Goal: Task Accomplishment & Management: Manage account settings

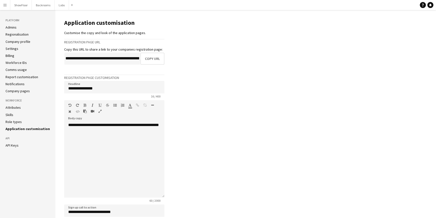
click at [4, 3] on app-icon "Menu" at bounding box center [5, 5] width 4 height 4
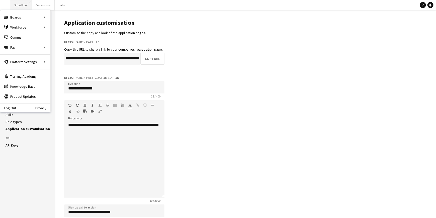
click at [22, 7] on button "ShowFloor Close" at bounding box center [21, 5] width 22 height 10
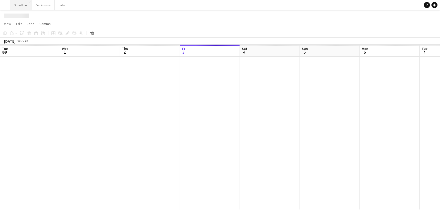
scroll to position [0, 120]
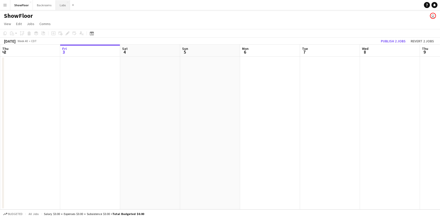
click at [64, 8] on button "Labs Close" at bounding box center [63, 5] width 14 height 10
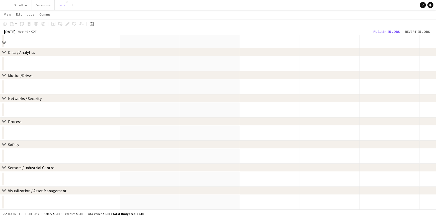
scroll to position [46, 0]
click at [91, 26] on div "Date picker" at bounding box center [92, 24] width 6 height 6
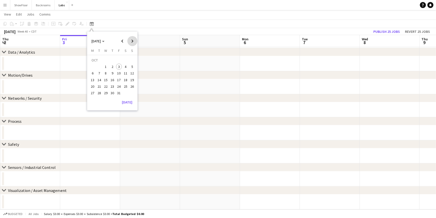
click at [131, 42] on span "Next month" at bounding box center [132, 41] width 10 height 10
click at [124, 40] on span "Previous month" at bounding box center [122, 41] width 10 height 10
click at [93, 81] on span "17" at bounding box center [93, 81] width 6 height 6
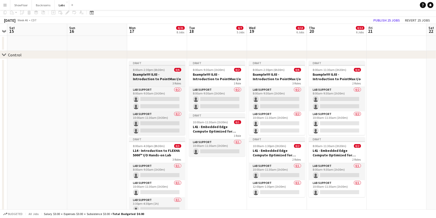
scroll to position [0, 0]
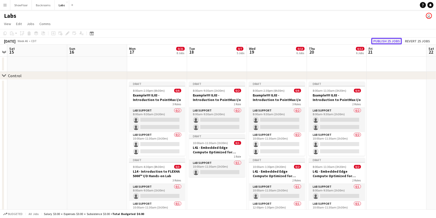
click at [381, 40] on button "Publish 25 jobs" at bounding box center [386, 41] width 31 height 7
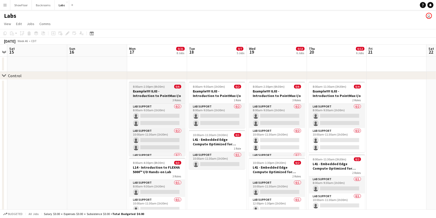
click at [150, 99] on div "3 Roles" at bounding box center [157, 100] width 56 height 4
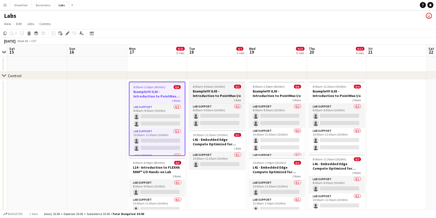
click at [204, 97] on h3 "Example!!!! IL03 - Introduction to PointMax I/o" at bounding box center [217, 93] width 56 height 9
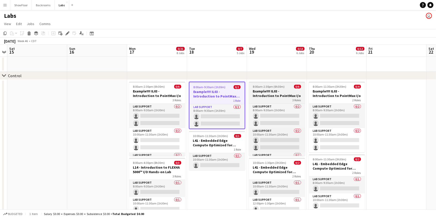
click at [289, 96] on h3 "Example!!!! IL03 - Introduction to PointMax I/o" at bounding box center [277, 93] width 56 height 9
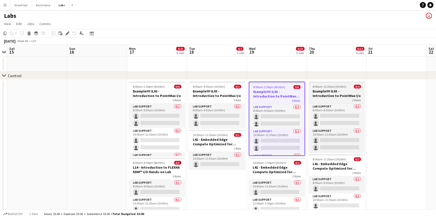
click at [342, 93] on h3 "Example!!!! IL03 - Introduction to PointMax I/o" at bounding box center [337, 93] width 56 height 9
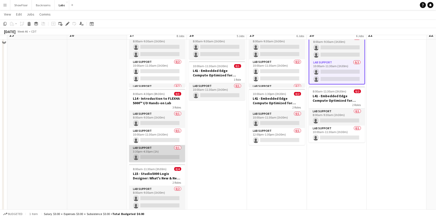
scroll to position [75, 0]
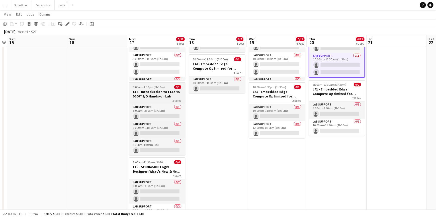
click at [153, 99] on div "3 Roles" at bounding box center [157, 100] width 56 height 4
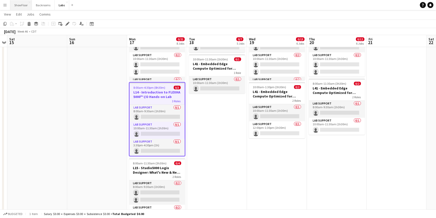
click at [18, 8] on button "ShowFloor Close" at bounding box center [21, 5] width 22 height 10
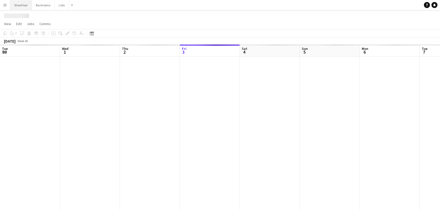
scroll to position [0, 120]
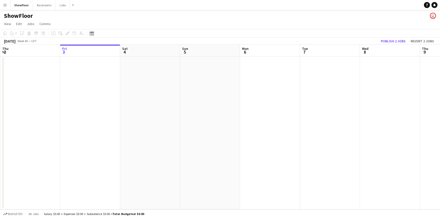
click at [90, 35] on icon at bounding box center [92, 33] width 4 height 4
click at [132, 49] on span "Next month" at bounding box center [132, 51] width 10 height 10
click at [92, 91] on span "17" at bounding box center [93, 91] width 6 height 6
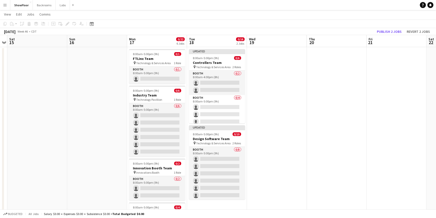
scroll to position [0, 0]
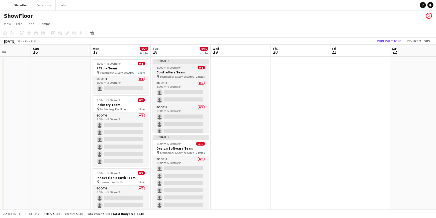
drag, startPoint x: 226, startPoint y: 65, endPoint x: 190, endPoint y: 63, distance: 35.4
click at [161, 60] on div "Updated" at bounding box center [181, 61] width 56 height 4
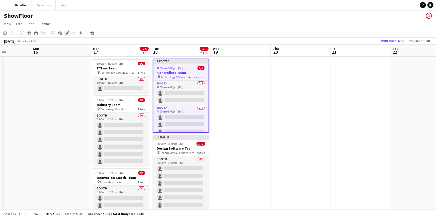
click at [67, 35] on div "Edit" at bounding box center [67, 33] width 6 height 6
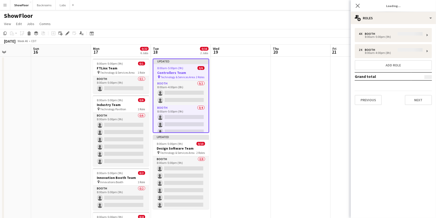
type input "*******"
click at [370, 101] on button "Previous" at bounding box center [368, 100] width 27 height 10
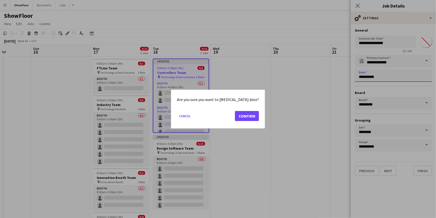
click at [373, 72] on body "Menu Boards Boards Boards All jobs Status Workforce Workforce My Workforce Recr…" at bounding box center [218, 211] width 436 height 422
click at [237, 116] on button "Confirm" at bounding box center [247, 116] width 24 height 10
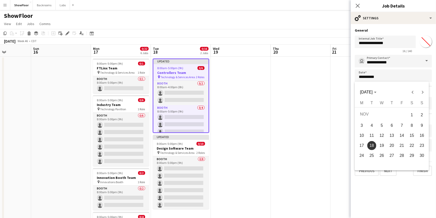
click at [362, 147] on span "17" at bounding box center [361, 145] width 9 height 9
type input "**********"
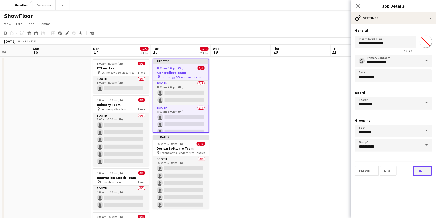
click at [426, 172] on button "Finish" at bounding box center [422, 171] width 19 height 10
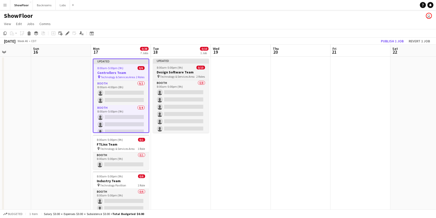
click at [180, 61] on div "Updated" at bounding box center [181, 61] width 56 height 4
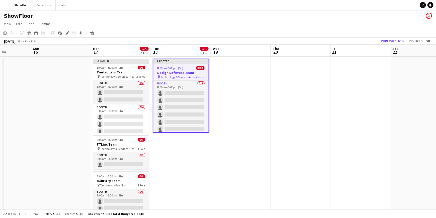
click at [169, 62] on div "Updated" at bounding box center [180, 61] width 55 height 4
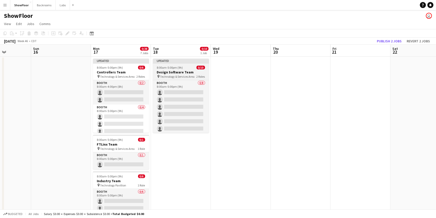
click at [175, 62] on div "Updated" at bounding box center [181, 61] width 56 height 4
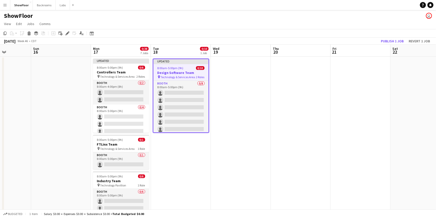
click at [174, 68] on span "8:00am-5:00pm (9h)" at bounding box center [170, 68] width 26 height 4
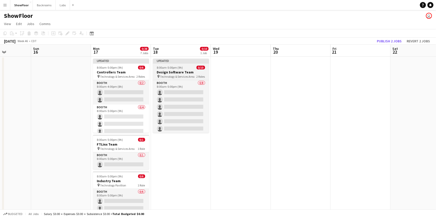
click at [174, 72] on h3 "Design Software Team" at bounding box center [181, 72] width 56 height 5
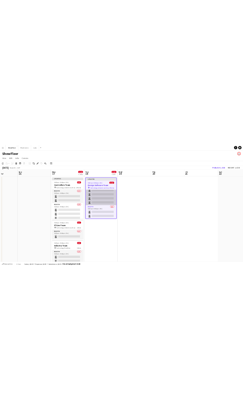
scroll to position [0, 0]
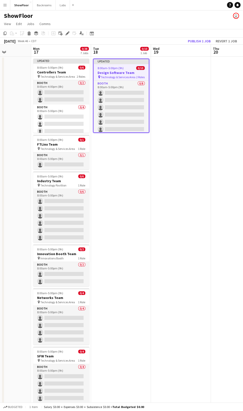
click at [7, 4] on app-icon "Menu" at bounding box center [5, 5] width 4 height 4
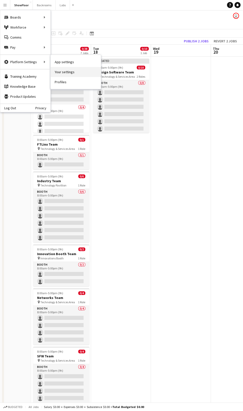
click at [67, 73] on link "Your settings" at bounding box center [76, 72] width 50 height 10
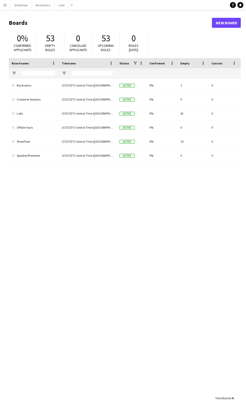
click at [5, 6] on app-icon "Menu" at bounding box center [5, 5] width 4 height 4
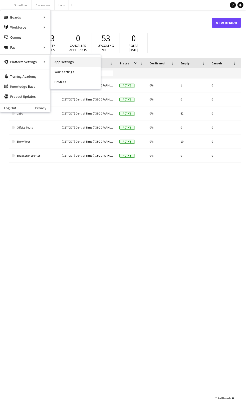
click at [74, 64] on link "App settings" at bounding box center [76, 62] width 50 height 10
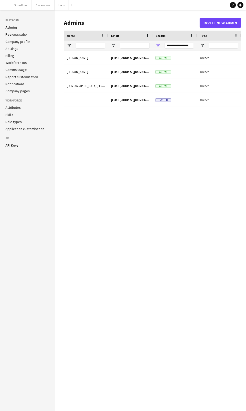
click at [16, 40] on link "Company profile" at bounding box center [18, 41] width 25 height 5
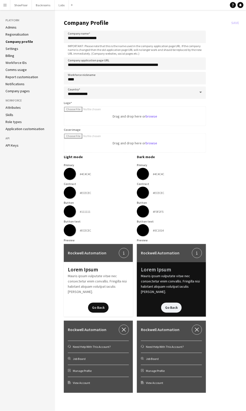
click at [10, 49] on link "Settings" at bounding box center [12, 48] width 13 height 5
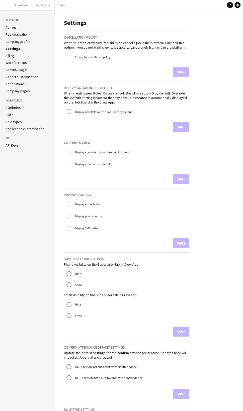
click at [9, 40] on link "Company profile" at bounding box center [18, 41] width 25 height 5
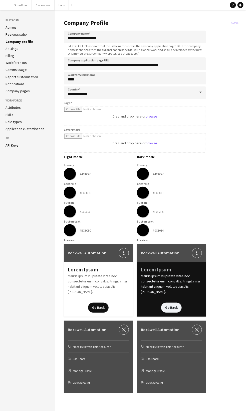
click at [4, 6] on app-icon "Menu" at bounding box center [5, 5] width 4 height 4
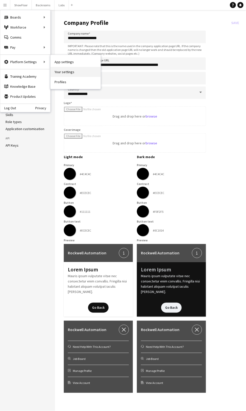
click at [55, 72] on link "Your settings" at bounding box center [76, 72] width 50 height 10
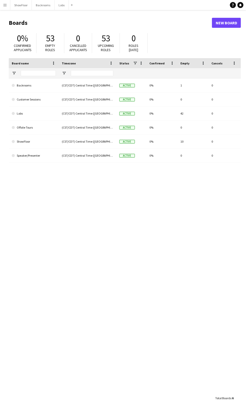
click at [6, 5] on app-icon "Menu" at bounding box center [5, 5] width 4 height 4
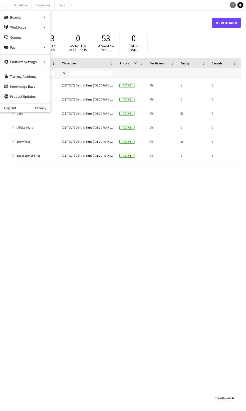
click at [233, 6] on icon at bounding box center [234, 5] width 2 height 3
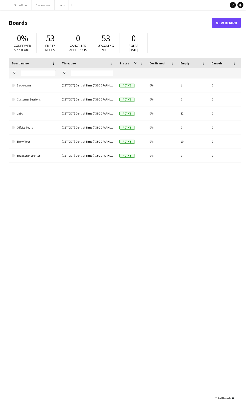
click at [4, 4] on app-icon "Menu" at bounding box center [5, 5] width 4 height 4
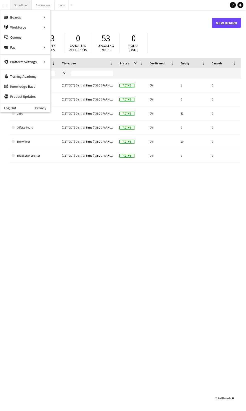
click at [25, 4] on button "ShowFloor Close" at bounding box center [21, 5] width 22 height 10
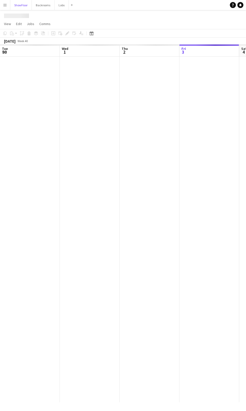
scroll to position [0, 120]
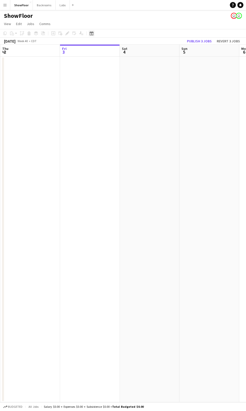
click at [90, 33] on icon "Date picker" at bounding box center [92, 33] width 4 height 4
click at [132, 48] on span "Next month" at bounding box center [132, 51] width 10 height 10
click at [93, 92] on span "17" at bounding box center [93, 91] width 6 height 6
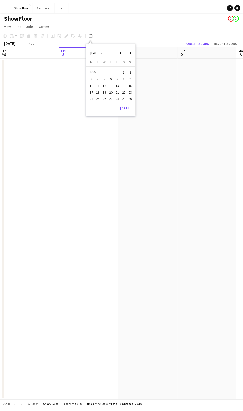
scroll to position [0, 172]
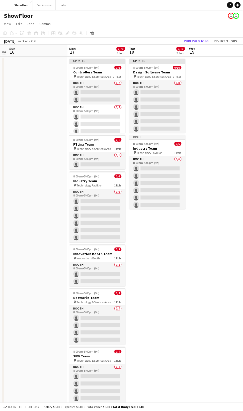
click at [4, 52] on app-icon "Expand/collapse" at bounding box center [4, 51] width 4 height 5
click at [4, 52] on app-icon "Expand/collapse" at bounding box center [3, 52] width 5 height 4
drag, startPoint x: 24, startPoint y: 71, endPoint x: 15, endPoint y: 66, distance: 10.1
click at [15, 66] on app-date-cell at bounding box center [37, 273] width 60 height 433
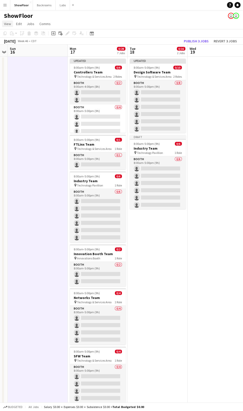
click at [7, 26] on span "View" at bounding box center [7, 24] width 7 height 5
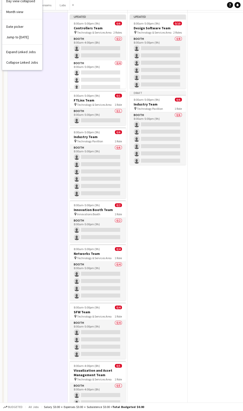
scroll to position [0, 0]
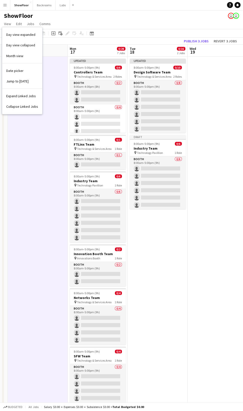
click at [56, 73] on app-date-cell at bounding box center [38, 273] width 60 height 433
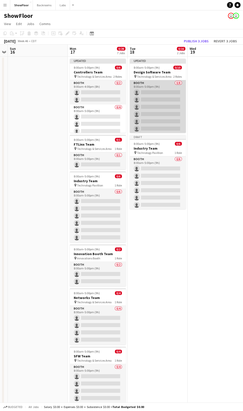
click at [149, 111] on app-card-role "Booth 0/8 8:00am-5:00pm (9h) single-neutral-actions single-neutral-actions sing…" at bounding box center [158, 114] width 56 height 68
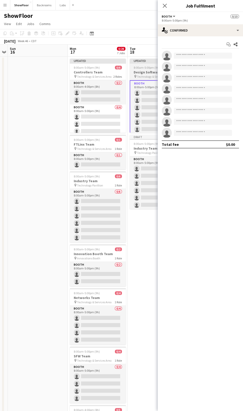
click at [140, 63] on div at bounding box center [158, 63] width 56 height 1
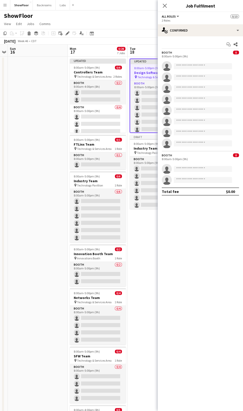
click at [136, 51] on app-board-header-date "Tue 18 0/16 2 Jobs" at bounding box center [158, 51] width 60 height 12
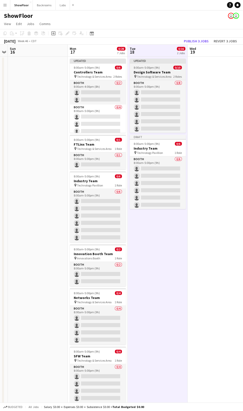
click at [139, 61] on div "Updated" at bounding box center [158, 61] width 56 height 4
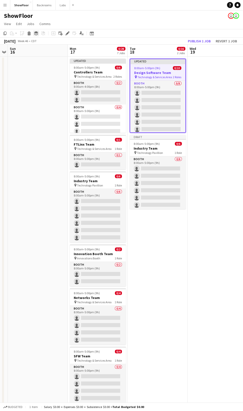
click at [37, 34] on icon at bounding box center [36, 33] width 4 height 1
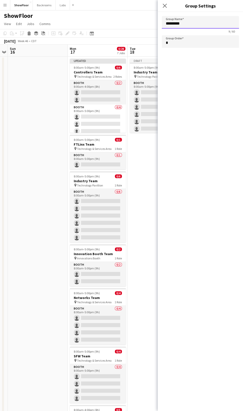
click at [176, 20] on input "*********" at bounding box center [200, 22] width 77 height 13
drag, startPoint x: 187, startPoint y: 21, endPoint x: 151, endPoint y: 21, distance: 36.1
click at [151, 21] on body "Menu Boards Boards Boards All jobs Status Workforce Workforce My Workforce Recr…" at bounding box center [121, 296] width 243 height 593
type input "***"
click at [149, 22] on app-page-menu "View Day view expanded Day view collapsed Month view Date picker Jump to [DATE]…" at bounding box center [121, 25] width 243 height 10
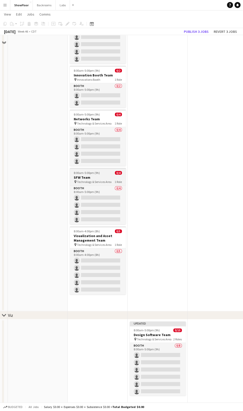
scroll to position [181, 0]
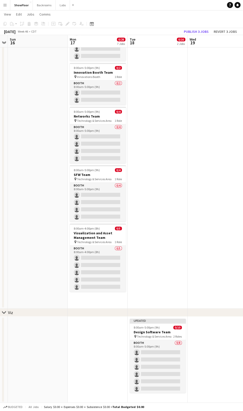
click at [11, 312] on div "Viz" at bounding box center [10, 312] width 5 height 5
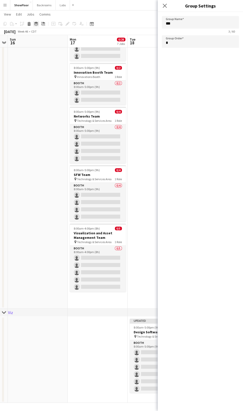
click at [35, 24] on icon "Group" at bounding box center [36, 24] width 4 height 4
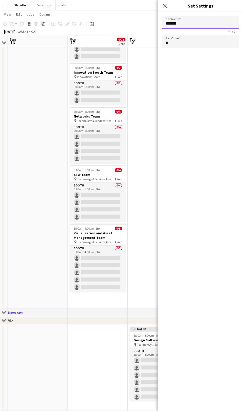
click at [173, 26] on input "*******" at bounding box center [200, 22] width 77 height 13
type input "**********"
click at [163, 4] on icon "Close pop-in" at bounding box center [164, 5] width 5 height 5
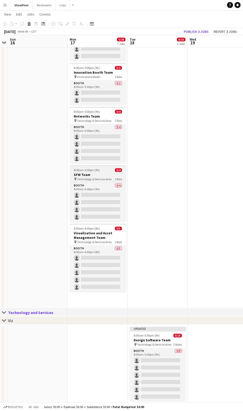
click at [93, 175] on h3 "SFW Team" at bounding box center [98, 174] width 56 height 5
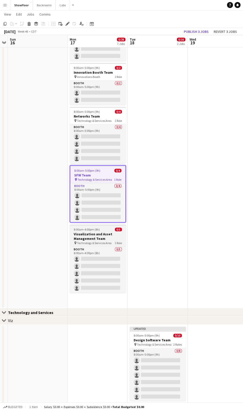
click at [81, 235] on h3 "Visualization and Asset Management Team" at bounding box center [98, 236] width 56 height 9
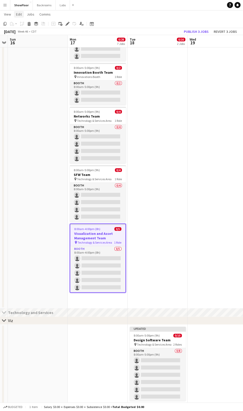
click at [15, 14] on link "Edit" at bounding box center [19, 14] width 10 height 7
click at [67, 23] on icon at bounding box center [67, 24] width 3 height 3
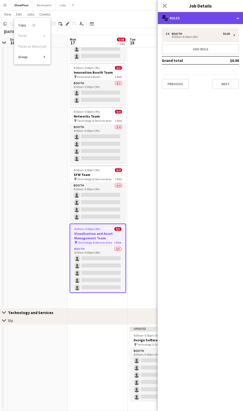
click at [190, 18] on div "multiple-users-add Roles" at bounding box center [200, 18] width 85 height 12
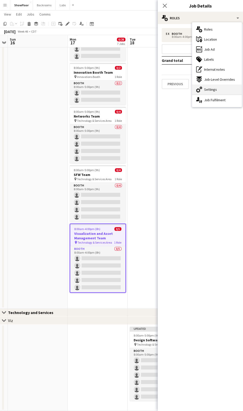
click at [207, 89] on span "Settings" at bounding box center [210, 89] width 13 height 5
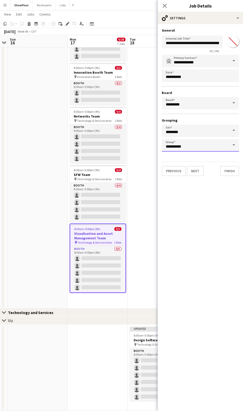
click at [195, 147] on input "**********" at bounding box center [200, 145] width 77 height 13
click at [195, 171] on span "Viz" at bounding box center [200, 171] width 69 height 5
type input "**********"
type input "***"
click at [231, 174] on button "Finish" at bounding box center [229, 171] width 19 height 10
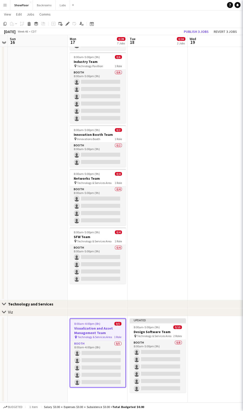
scroll to position [119, 0]
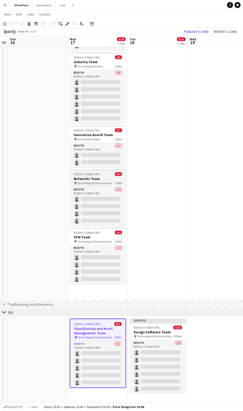
click at [91, 178] on h3 "Networks Team" at bounding box center [98, 178] width 56 height 5
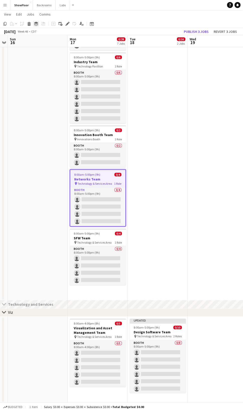
click at [37, 23] on icon at bounding box center [36, 23] width 4 height 2
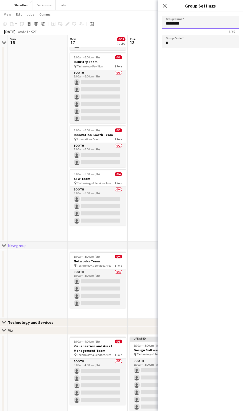
click at [183, 27] on input "*********" at bounding box center [200, 22] width 77 height 13
click at [141, 73] on app-date-cell "Draft 8:00am-5:00pm (9h) 0/6 Industry Team pin Technology Pavillion 1 Role Boot…" at bounding box center [158, 90] width 60 height 304
type input "*********"
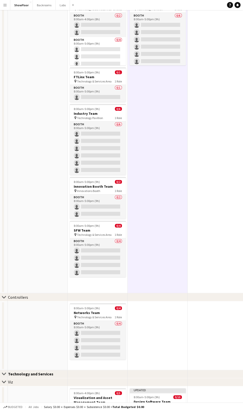
scroll to position [0, 0]
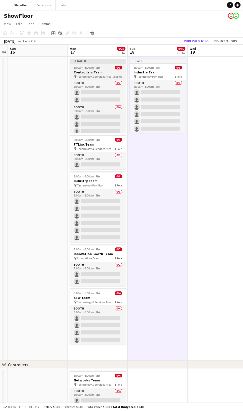
click at [85, 73] on h3 "Controllers Team" at bounding box center [98, 72] width 56 height 5
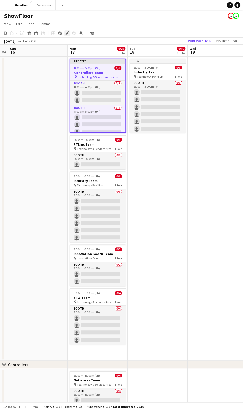
click at [66, 34] on icon at bounding box center [67, 33] width 3 height 3
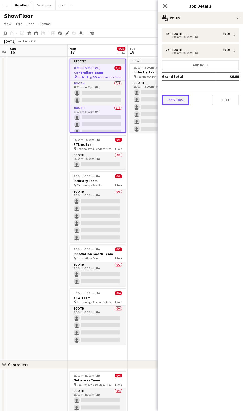
click at [180, 99] on button "Previous" at bounding box center [175, 100] width 27 height 10
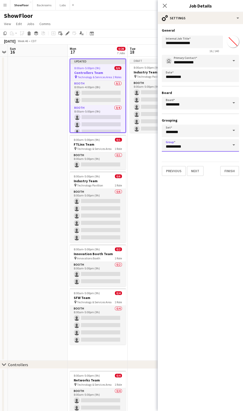
click at [182, 144] on input "**********" at bounding box center [200, 145] width 77 height 13
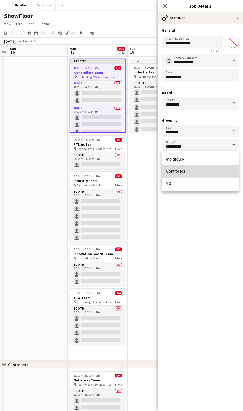
click at [188, 171] on span "Controllers" at bounding box center [200, 171] width 69 height 5
type input "**********"
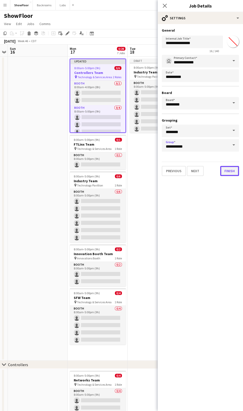
click at [228, 174] on button "Finish" at bounding box center [229, 171] width 19 height 10
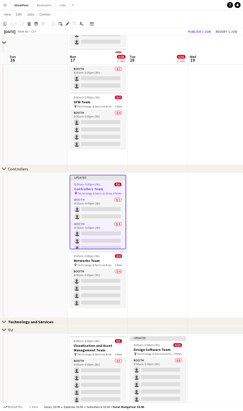
scroll to position [111, 0]
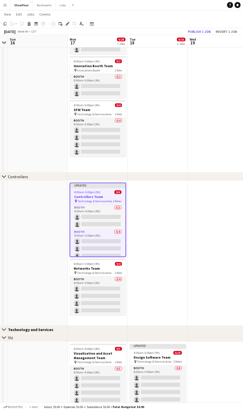
click at [94, 188] on app-job-card "Updated 8:00am-5:00pm (9h) 0/6 Controllers Team pin Technology & Services Area …" at bounding box center [98, 220] width 56 height 74
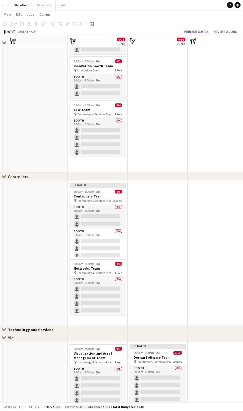
drag, startPoint x: 16, startPoint y: 178, endPoint x: 11, endPoint y: 333, distance: 155.2
click at [17, 335] on app-calendar-overlay "chevron-right Controllers Close set Technology and Services chevron-right Viz" at bounding box center [121, 186] width 243 height 483
click at [4, 329] on app-icon "Close set" at bounding box center [4, 330] width 4 height 4
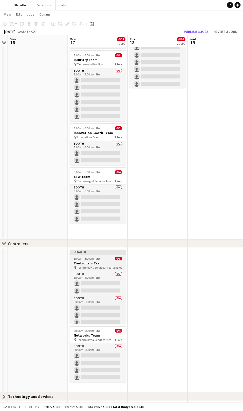
click at [85, 257] on span "8:00am-5:00pm (9h)" at bounding box center [87, 259] width 26 height 4
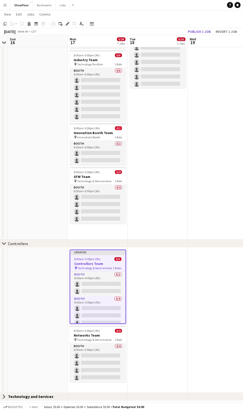
click at [21, 245] on div "Controllers" at bounding box center [18, 243] width 20 height 5
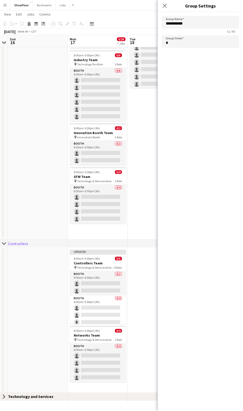
click at [31, 75] on app-date-cell at bounding box center [38, 126] width 60 height 228
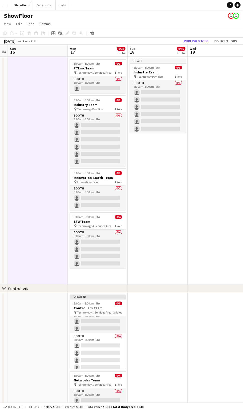
scroll to position [11, 0]
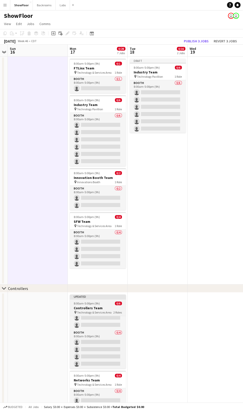
click at [83, 296] on div "Updated" at bounding box center [98, 296] width 56 height 4
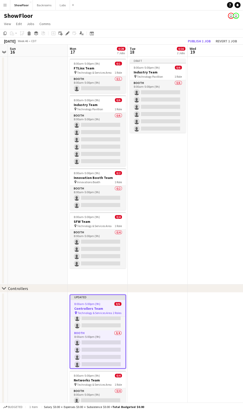
click at [5, 5] on app-icon "Menu" at bounding box center [5, 5] width 4 height 4
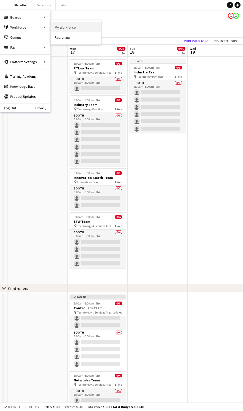
click at [62, 29] on link "My Workforce" at bounding box center [76, 27] width 50 height 10
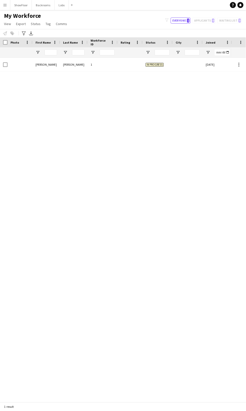
click at [5, 5] on app-icon "Menu" at bounding box center [5, 5] width 4 height 4
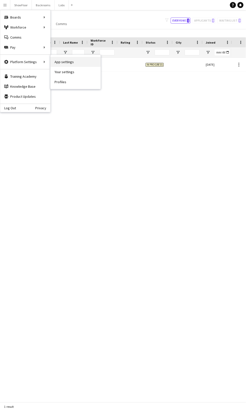
click at [69, 60] on link "App settings" at bounding box center [76, 62] width 50 height 10
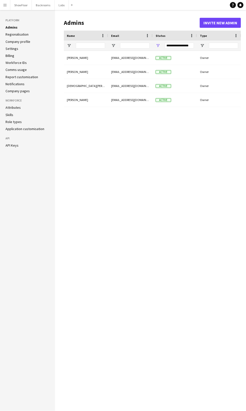
click at [11, 122] on link "Role types" at bounding box center [14, 122] width 16 height 5
